Goal: Task Accomplishment & Management: Use online tool/utility

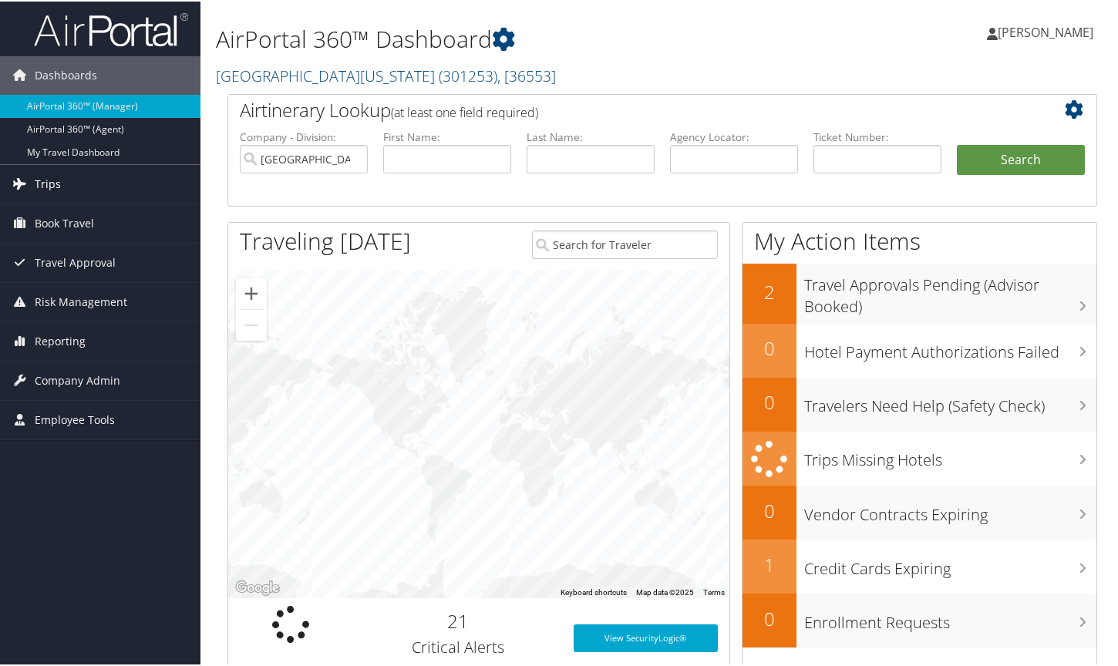
click at [42, 179] on span "Trips" at bounding box center [48, 182] width 26 height 39
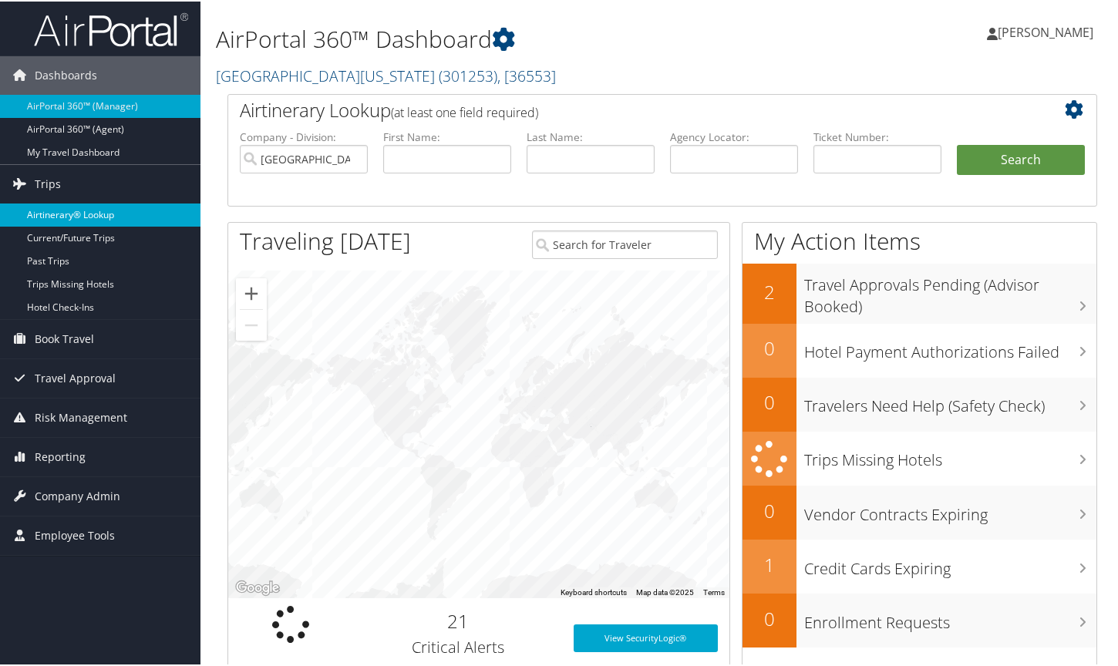
click at [66, 213] on link "Airtinerary® Lookup" at bounding box center [100, 213] width 200 height 23
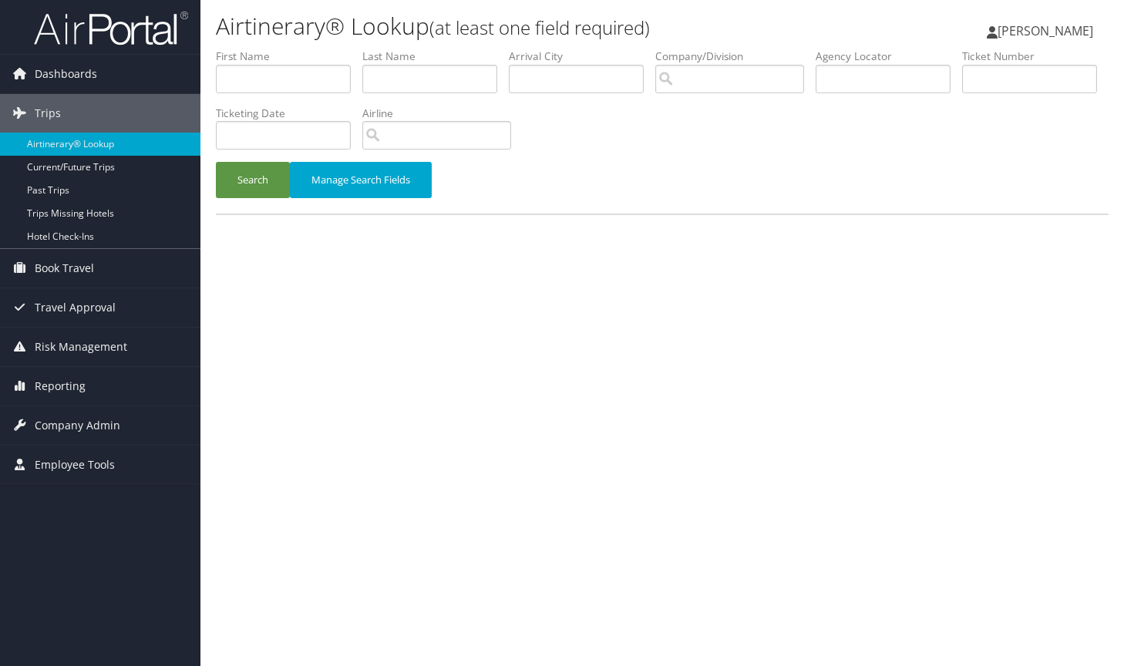
click at [866, 478] on div "Airtinerary® Lookup (at least one field required) Pamela Dorsey Pamela Dorsey M…" at bounding box center [662, 333] width 924 height 666
click at [845, 76] on input "text" at bounding box center [883, 79] width 135 height 29
type input "DNFMB4"
click at [258, 171] on button "Search" at bounding box center [253, 180] width 74 height 36
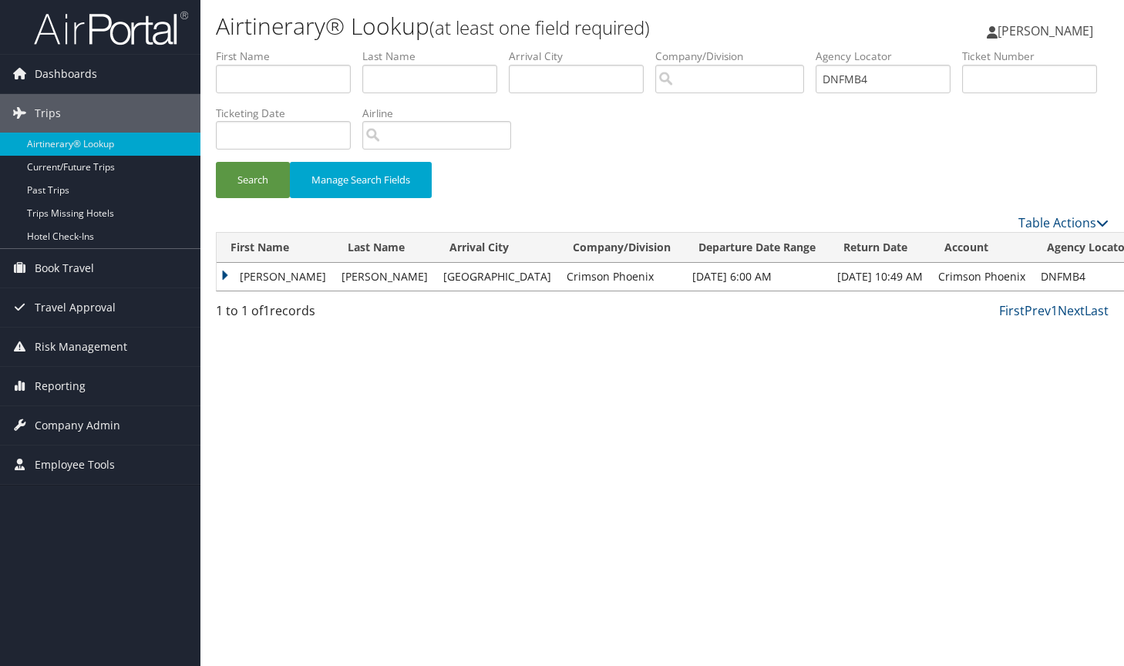
click at [222, 275] on td "JOSEPH JOHN" at bounding box center [275, 277] width 117 height 28
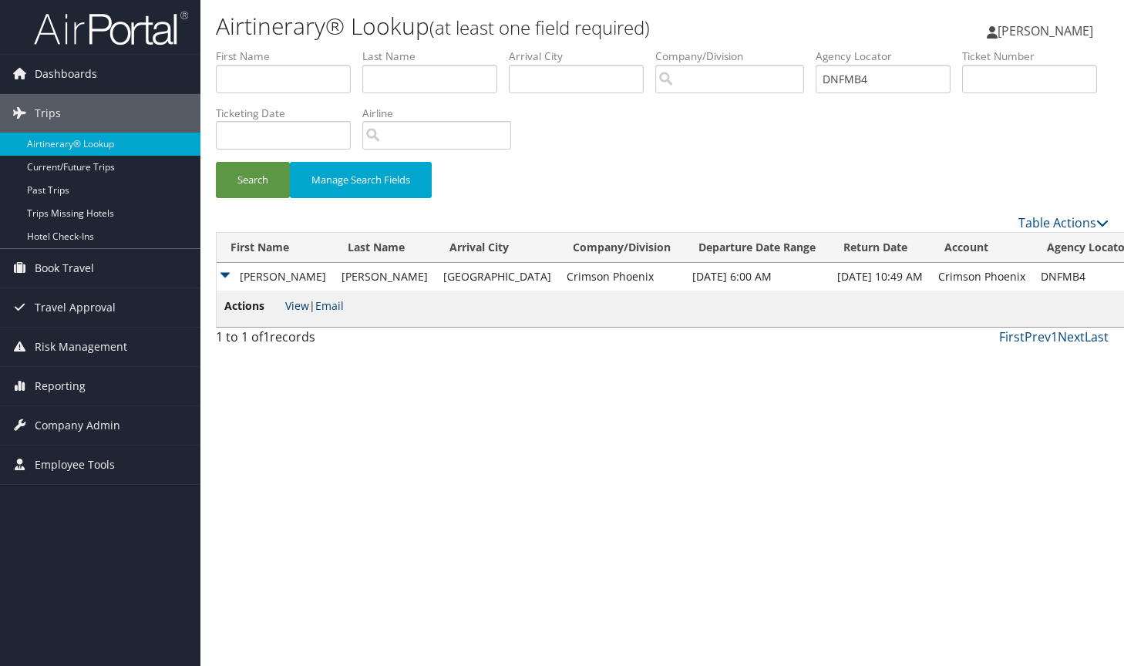
click at [298, 307] on link "View" at bounding box center [297, 305] width 24 height 15
click at [332, 306] on link "Email" at bounding box center [329, 305] width 29 height 15
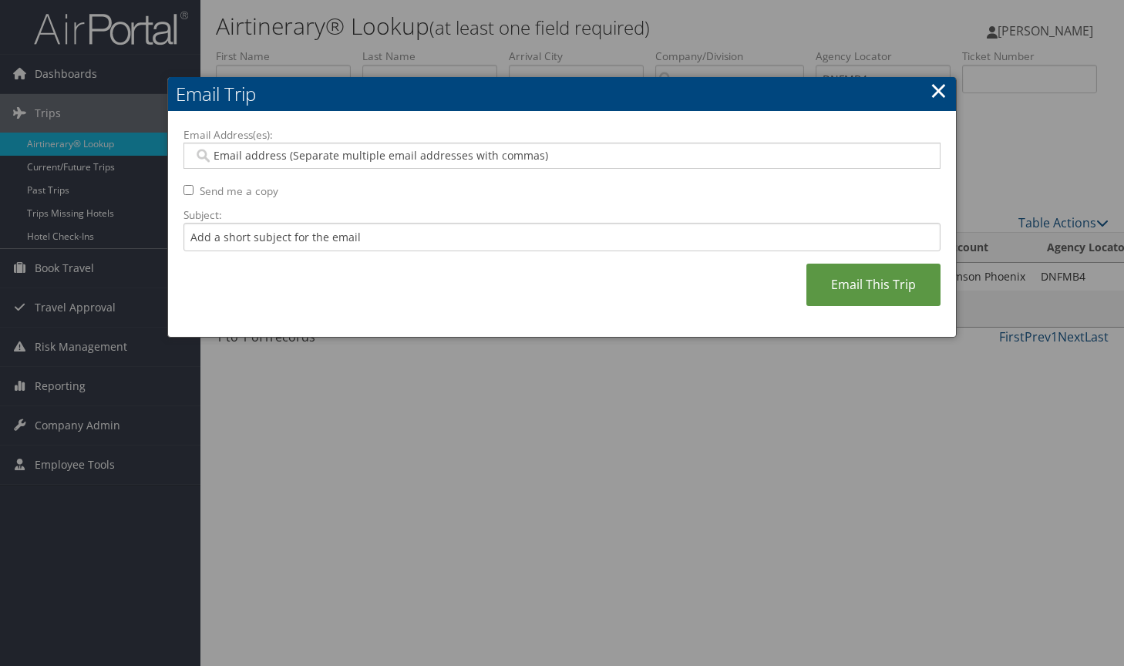
paste input "DBRUNSON@ACTIONABLESOLUTIONSGROUP.COM"
type input "DBRUNSON@ACTIONABLESOLUTIONSGROUP.COM"
click at [185, 190] on input "Send me a copy" at bounding box center [188, 190] width 10 height 10
checkbox input "true"
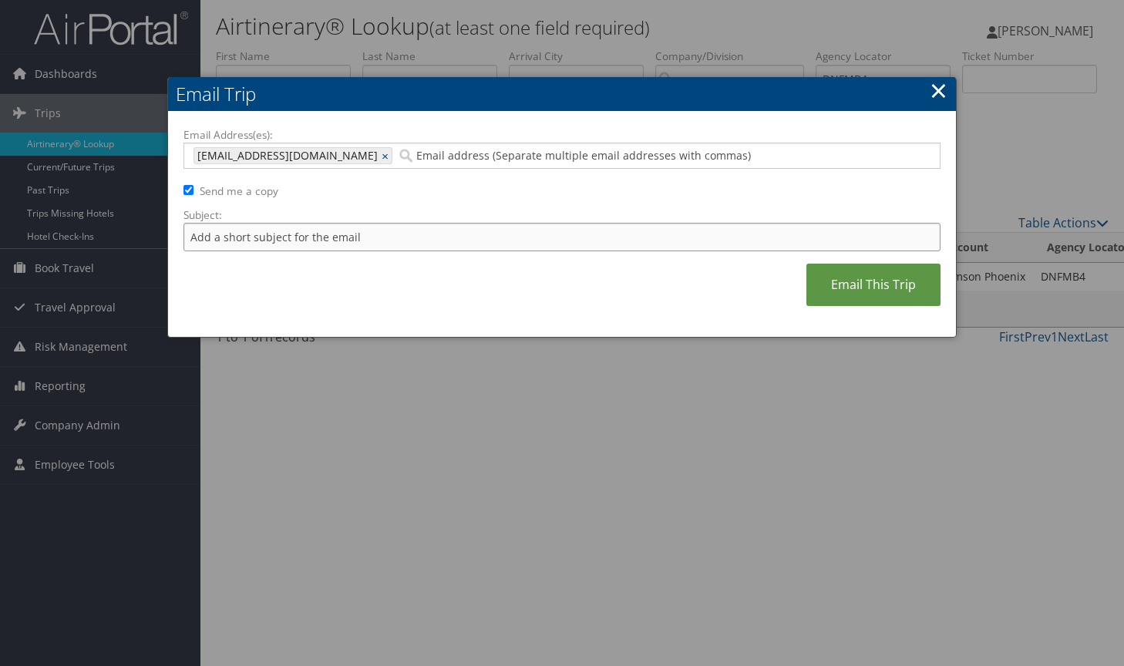
click at [227, 236] on input "Subject:" at bounding box center [561, 237] width 757 height 29
type input "TRIP TO HNL for Joseph Burke"
click at [896, 291] on link "Email This Trip" at bounding box center [873, 285] width 134 height 42
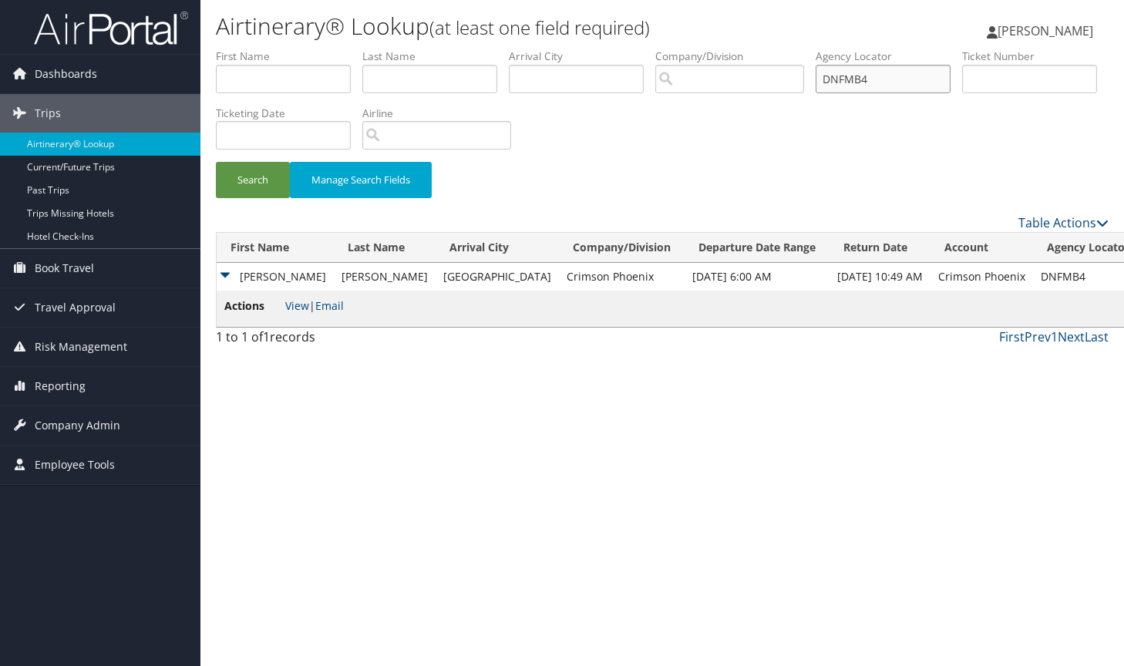
drag, startPoint x: 880, startPoint y: 80, endPoint x: 733, endPoint y: 89, distance: 147.6
click at [733, 49] on ul "First Name Last Name Departure City Arrival City Company/Division Airport/City …" at bounding box center [662, 49] width 893 height 0
paste input "DNSRPV"
type input "DNSRPV"
click at [245, 177] on button "Search" at bounding box center [253, 180] width 74 height 36
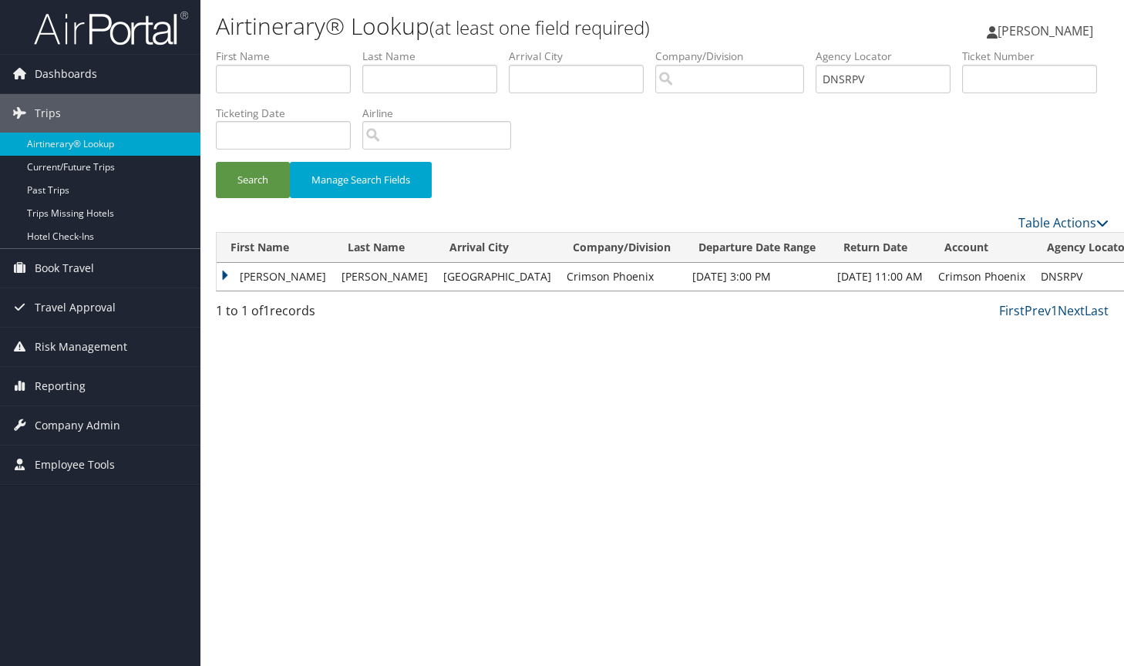
click at [222, 275] on td "JOSEPH JOHN" at bounding box center [275, 277] width 117 height 28
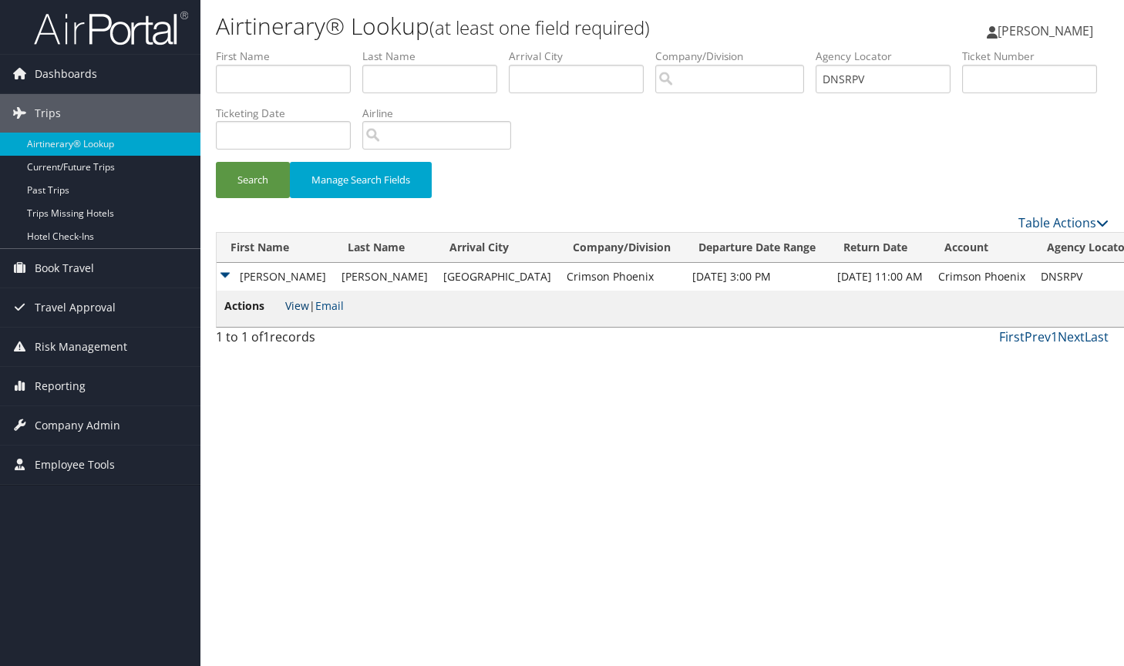
click at [299, 305] on link "View" at bounding box center [297, 305] width 24 height 15
click at [336, 305] on link "Email" at bounding box center [329, 305] width 29 height 15
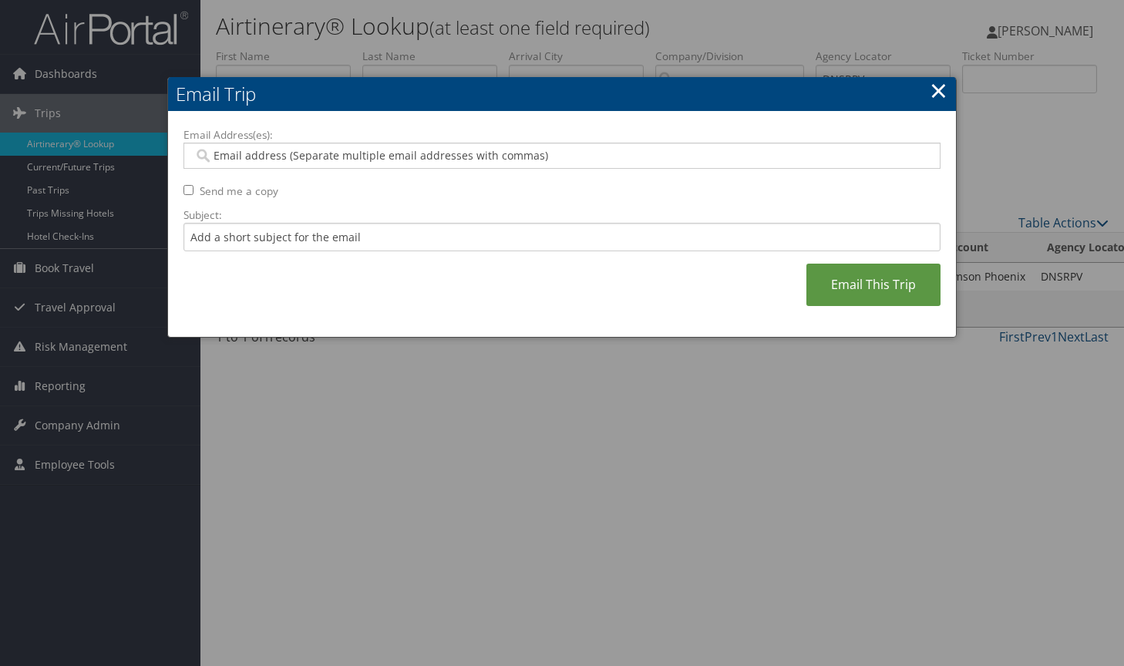
paste input "DNSRPV"
type input "DNSRPV"
drag, startPoint x: 281, startPoint y: 153, endPoint x: 177, endPoint y: 156, distance: 104.1
click at [177, 156] on div "Email Address(es): DNSRPV Send me a copy Subject: Email This Trip" at bounding box center [562, 225] width 788 height 226
drag, startPoint x: 312, startPoint y: 145, endPoint x: 234, endPoint y: 152, distance: 78.2
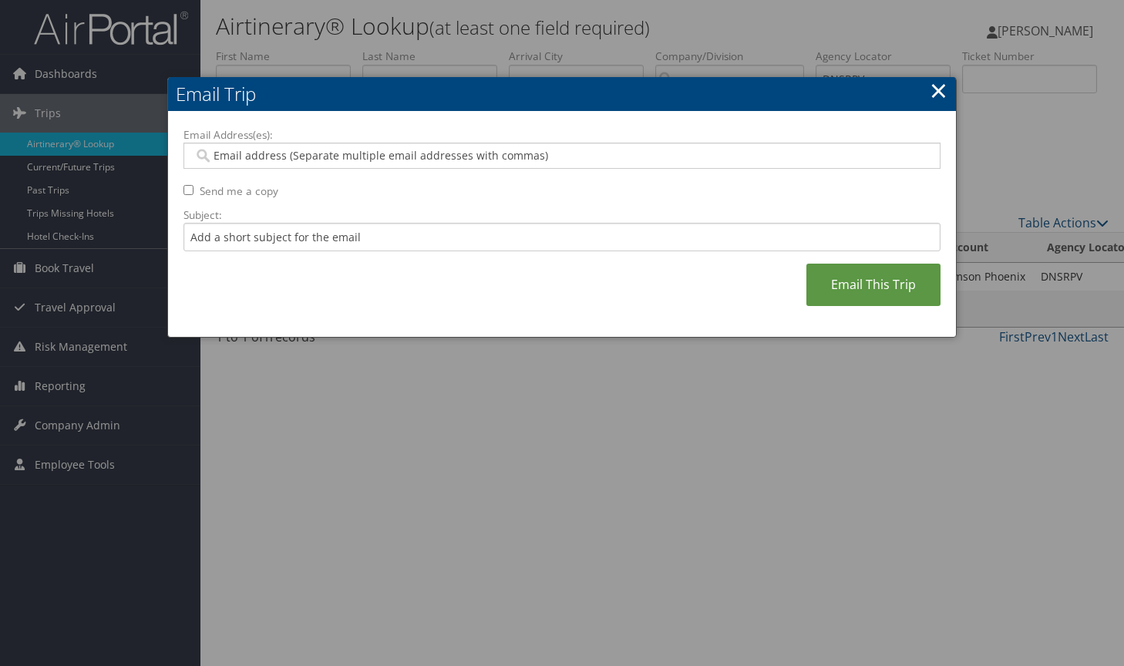
paste input "DBRUNSON@ACTIONABLESOLUTIONSGROUP.COM"
type input "DBRUNSON@ACTIONABLESOLUTIONSGROUP.COM"
click at [185, 190] on input "Send me a copy" at bounding box center [188, 190] width 10 height 10
checkbox input "true"
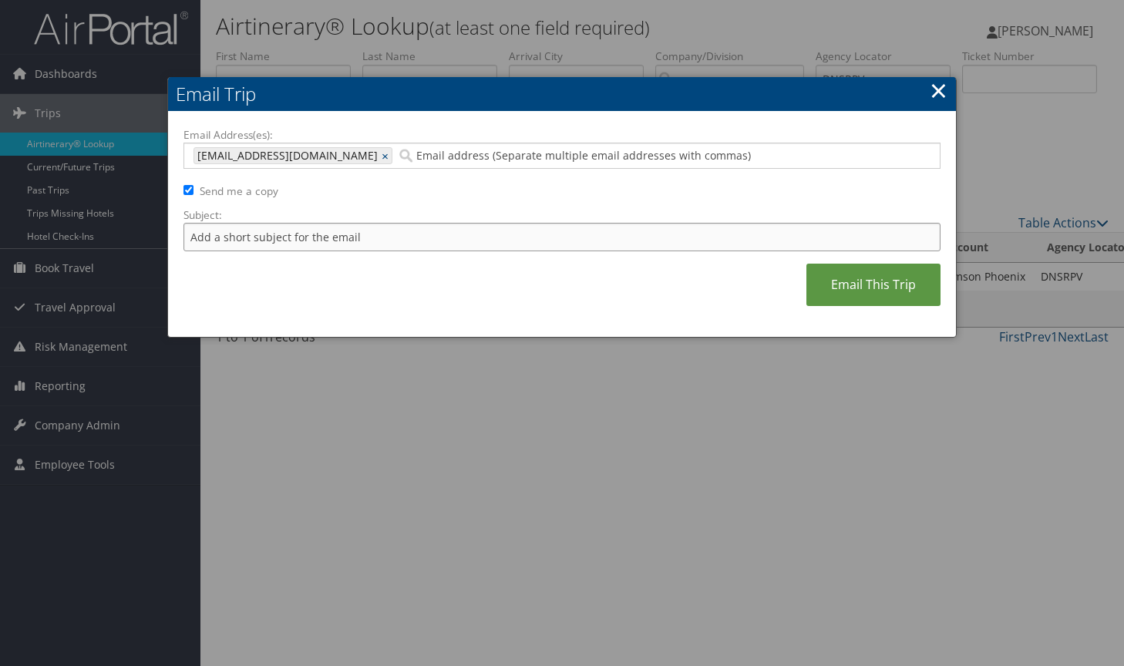
click at [253, 239] on input "Subject:" at bounding box center [561, 237] width 757 height 29
type input "HOTEL for Joseph Burke"
click at [863, 288] on link "Email This Trip" at bounding box center [873, 285] width 134 height 42
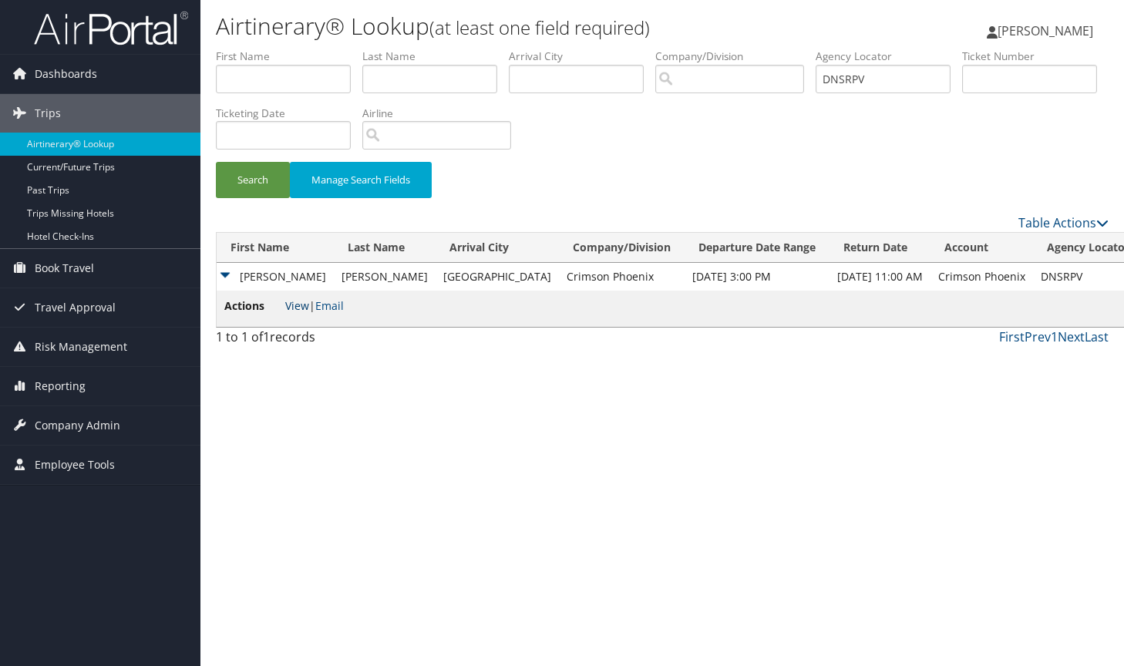
click at [301, 307] on link "View" at bounding box center [297, 305] width 24 height 15
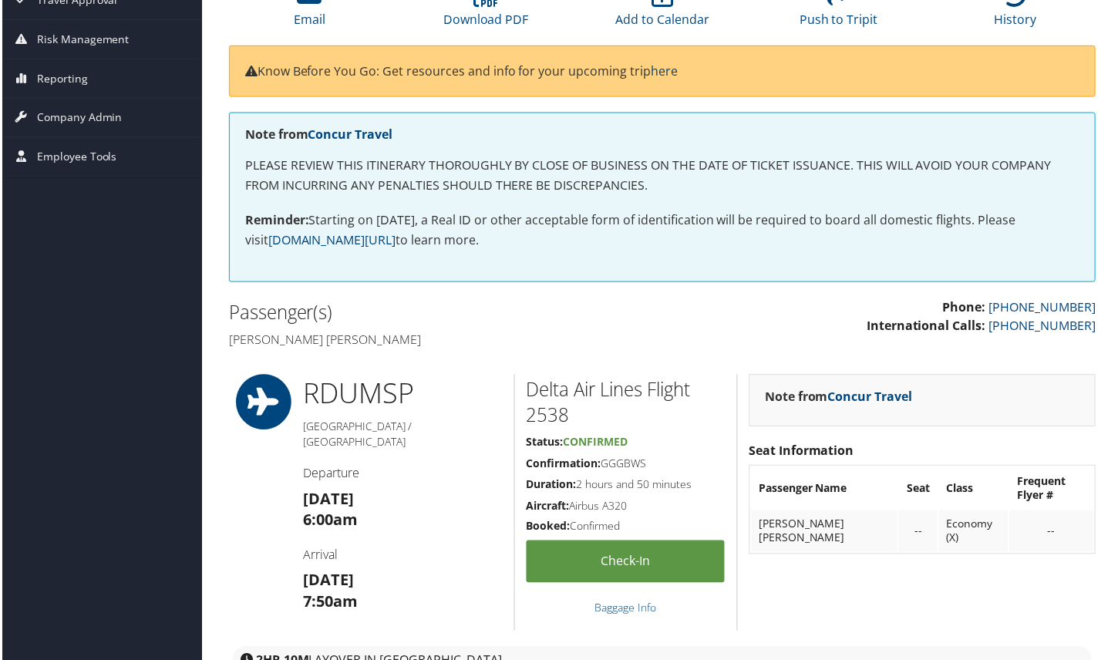
scroll to position [154, 0]
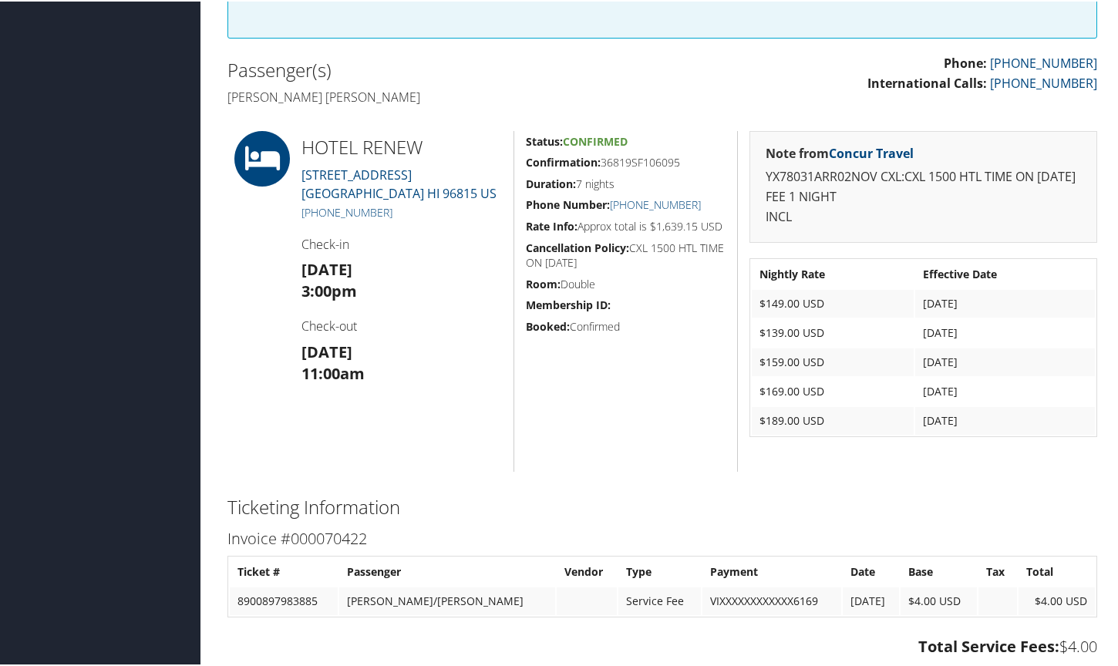
scroll to position [386, 0]
